Goal: Transaction & Acquisition: Book appointment/travel/reservation

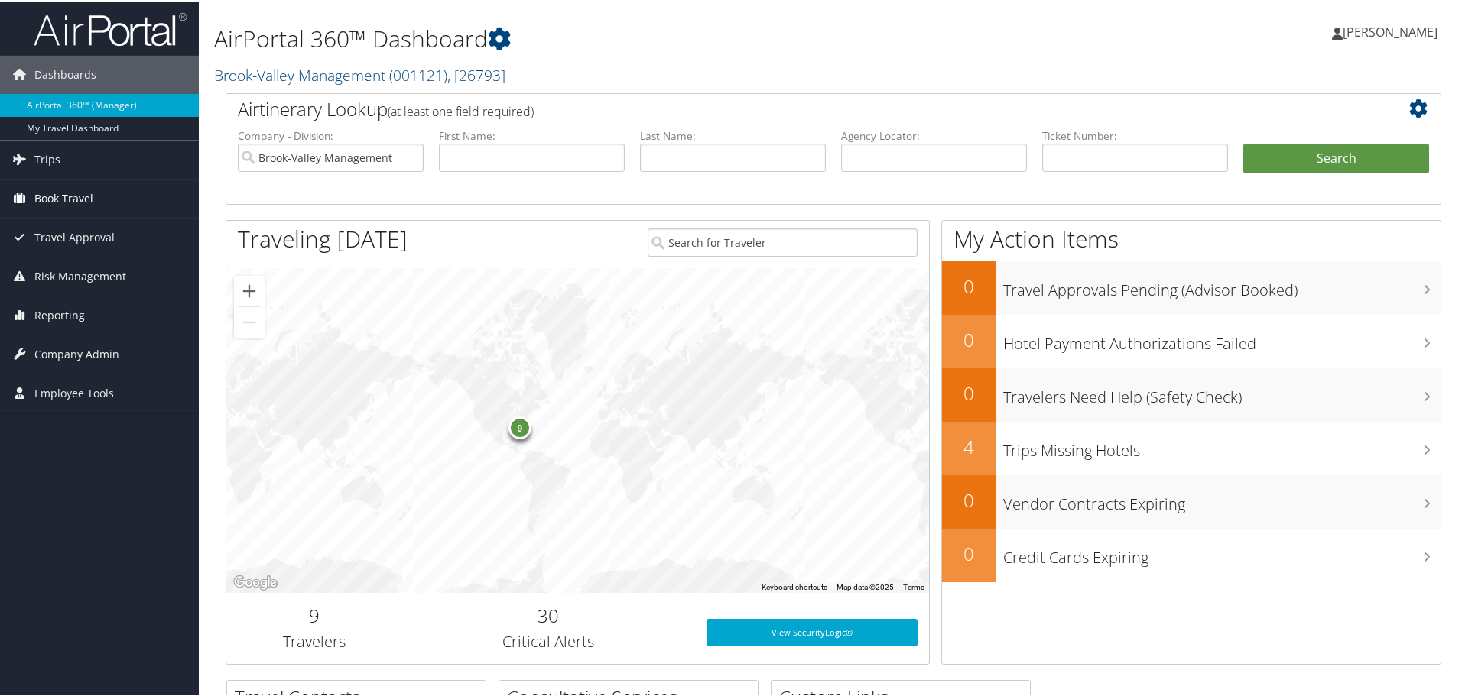
click at [47, 206] on span "Book Travel" at bounding box center [63, 197] width 59 height 38
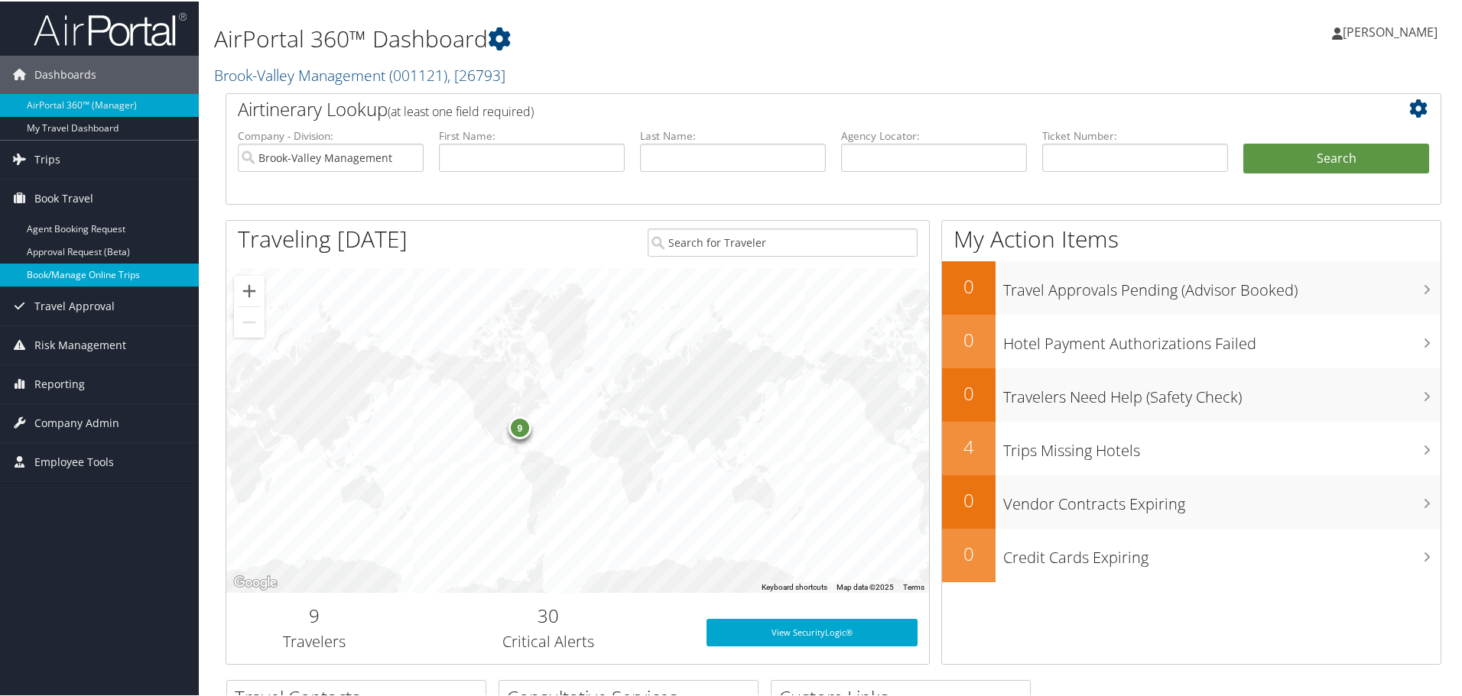
click at [57, 277] on link "Book/Manage Online Trips" at bounding box center [99, 273] width 199 height 23
